Goal: Register for event/course

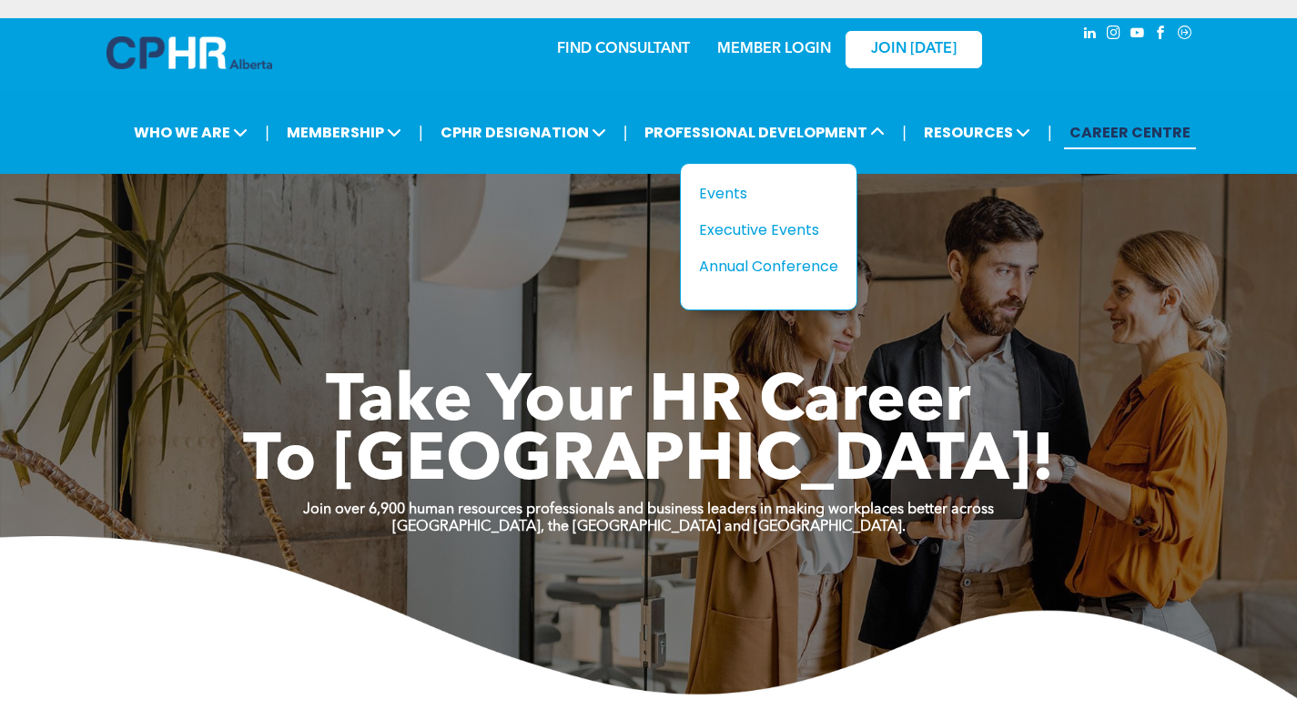
click at [728, 190] on div "Events" at bounding box center [762, 193] width 126 height 23
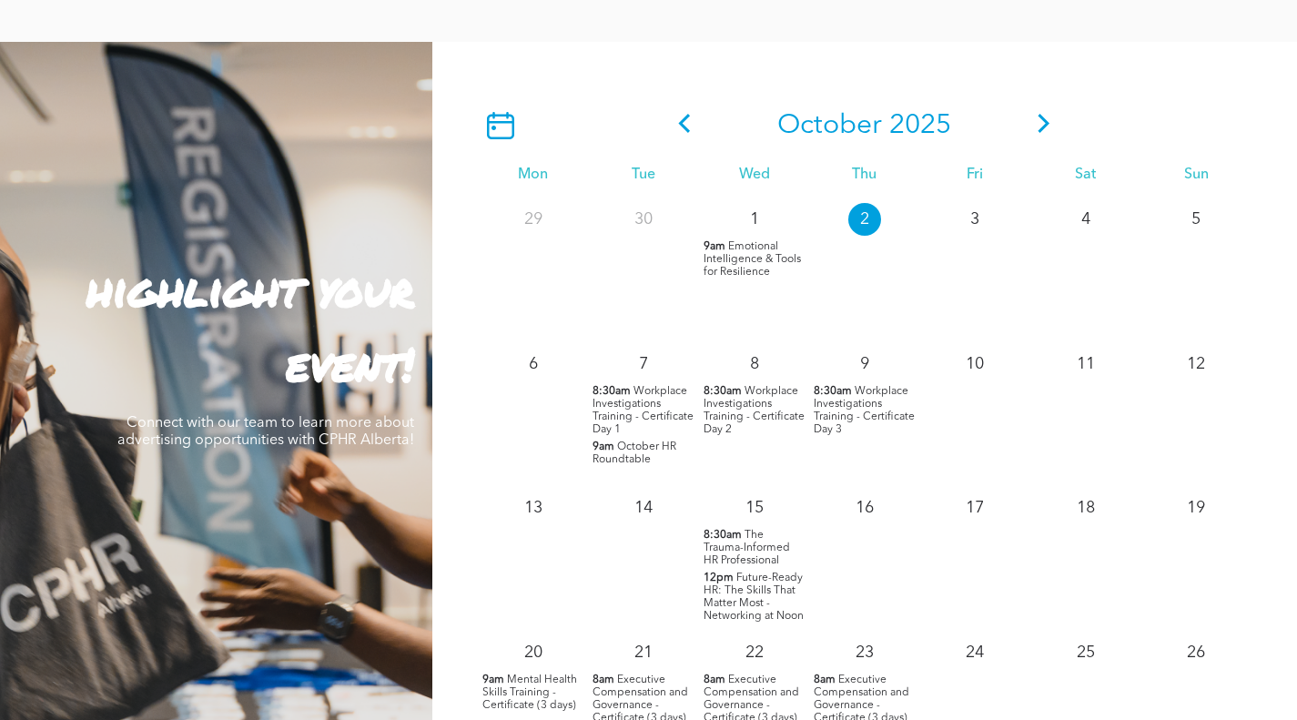
scroll to position [2002, 0]
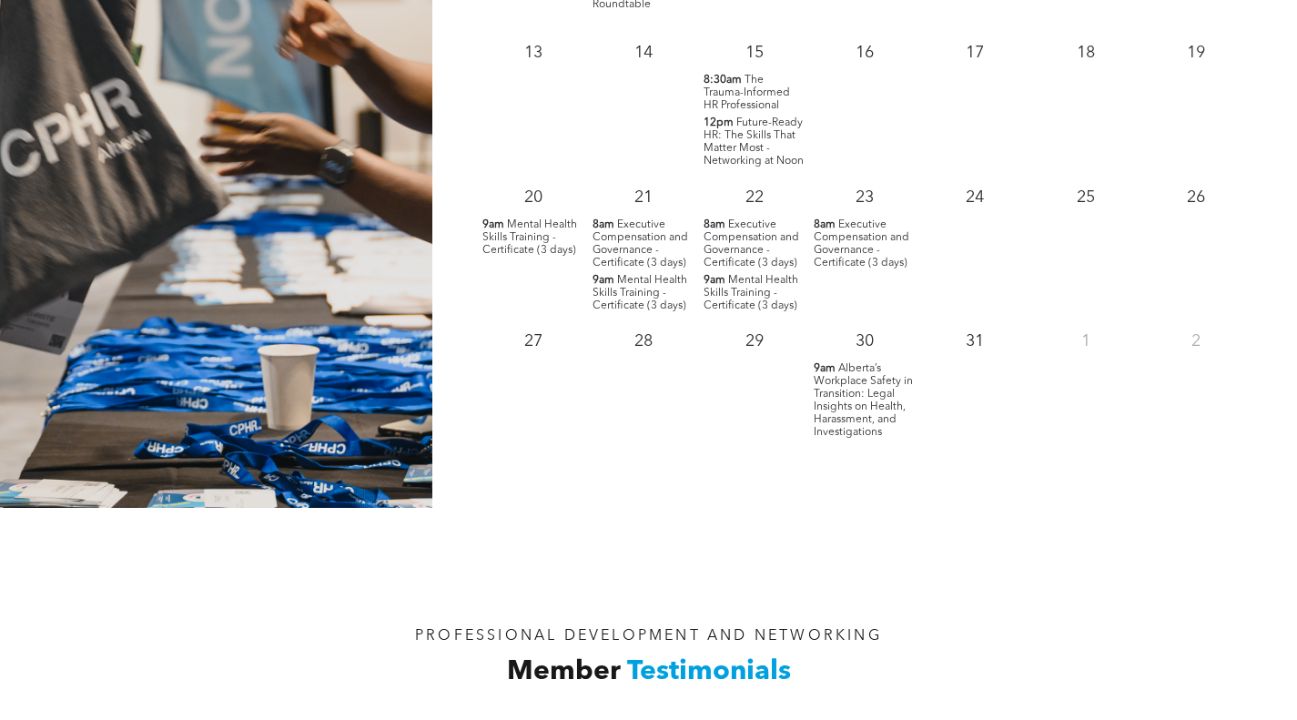
click at [853, 400] on span "Alberta’s Workplace Safety in Transition: Legal Insights on Health, Harassment,…" at bounding box center [863, 400] width 99 height 75
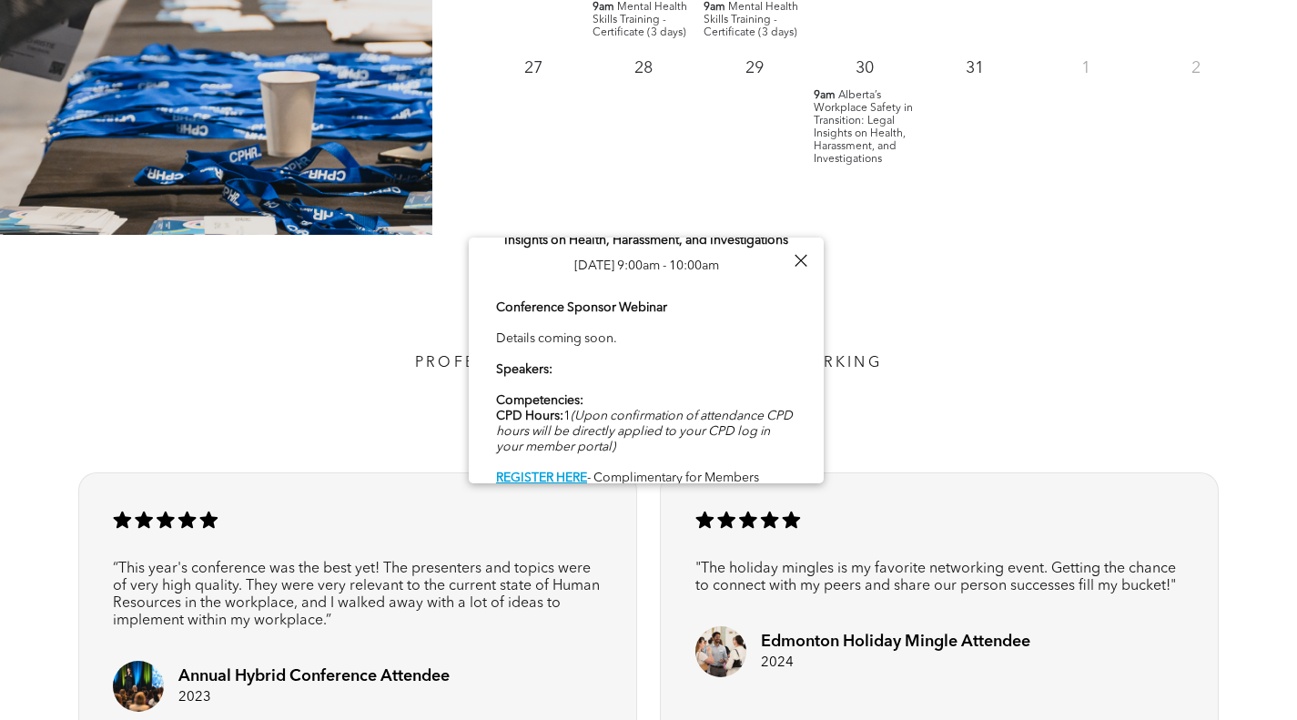
scroll to position [69, 0]
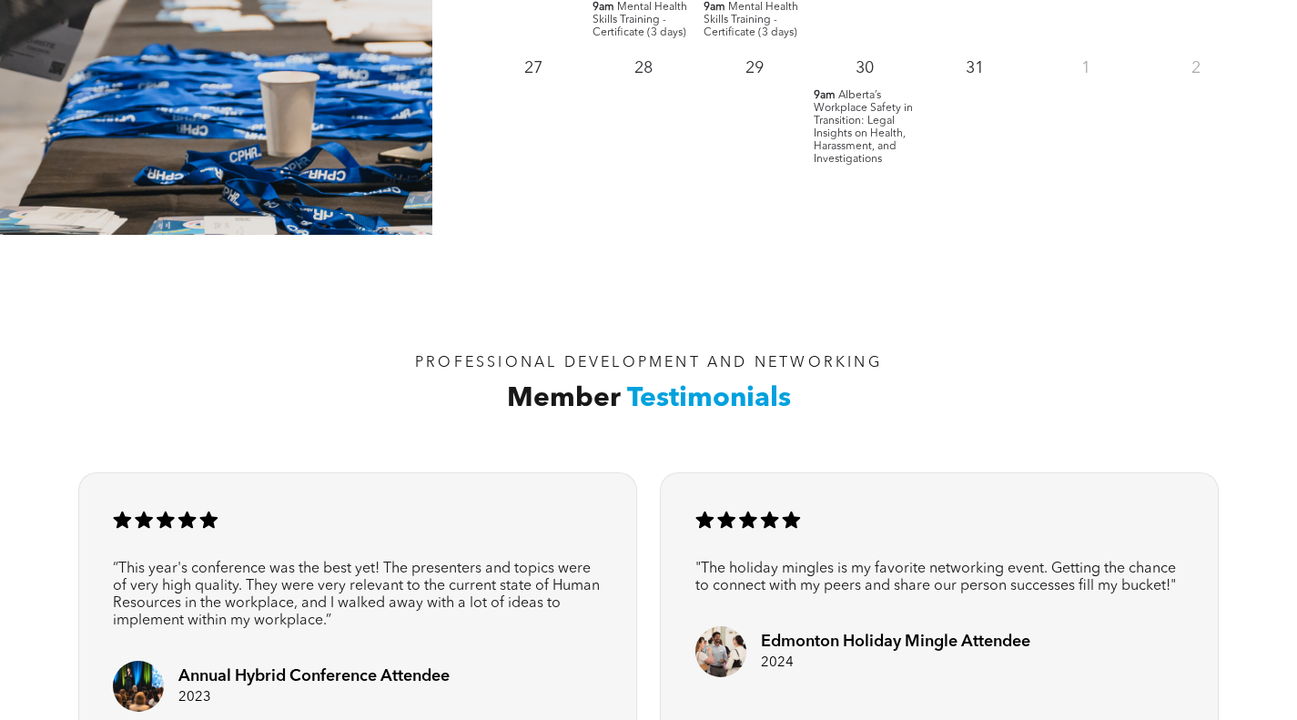
scroll to position [2275, 0]
click at [836, 117] on span "Alberta’s Workplace Safety in Transition: Legal Insights on Health, Harassment,…" at bounding box center [863, 127] width 99 height 75
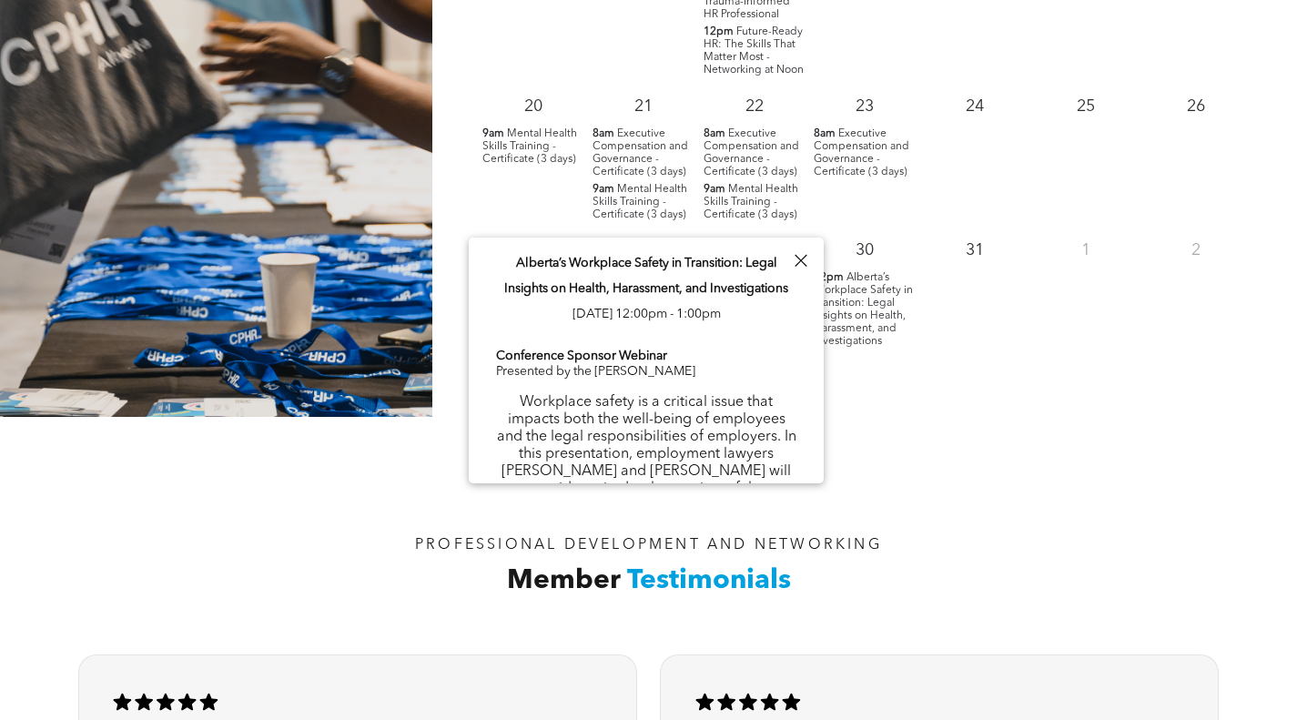
scroll to position [2184, 0]
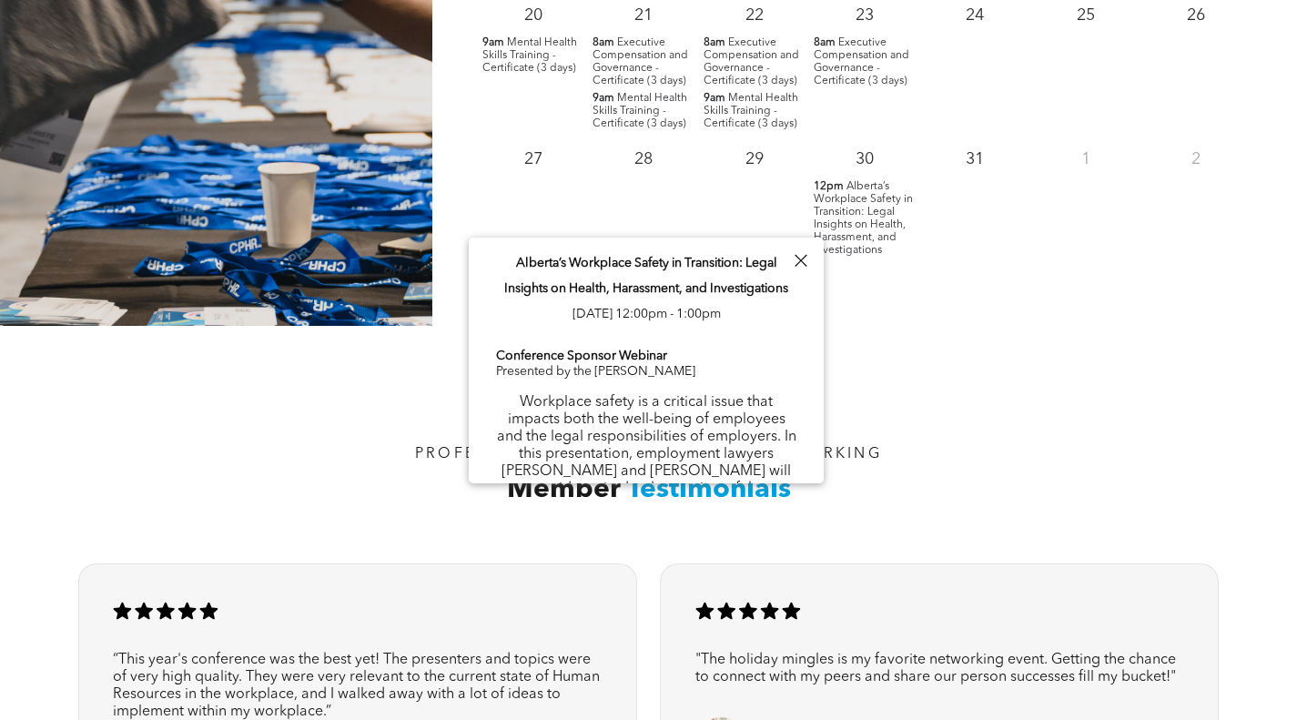
click at [804, 261] on div at bounding box center [800, 260] width 25 height 25
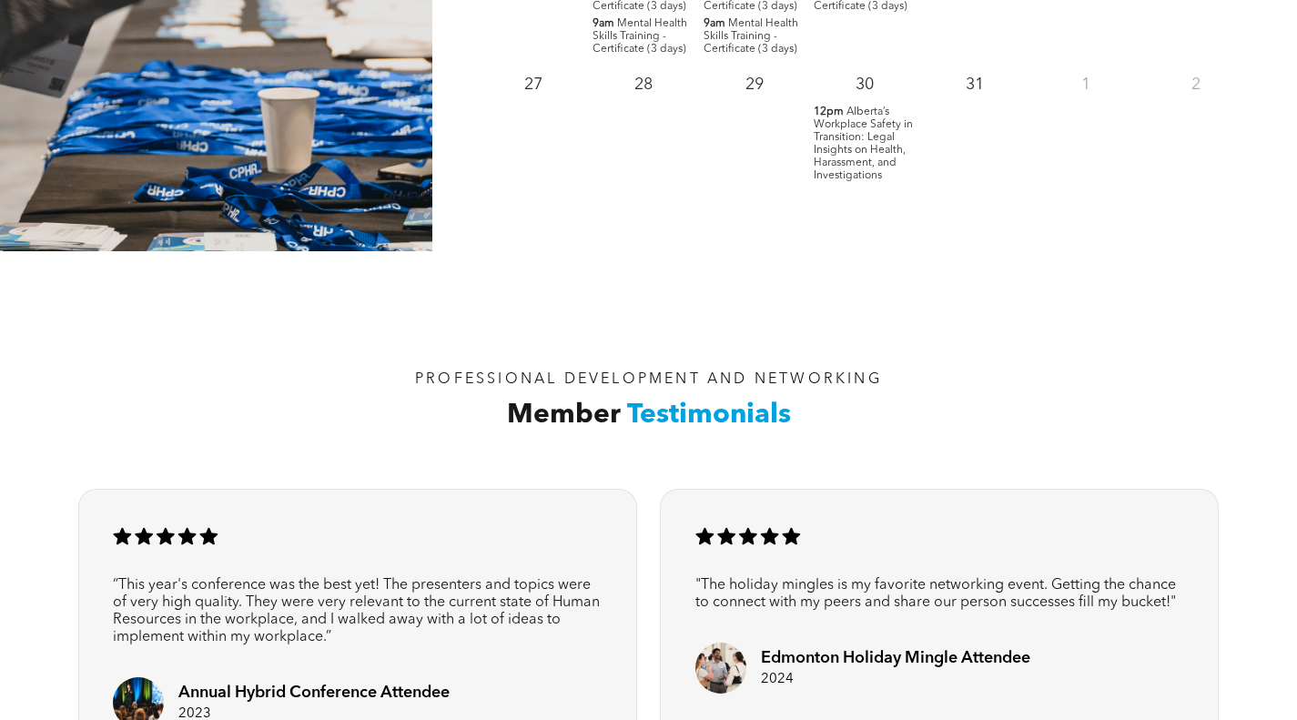
scroll to position [2093, 0]
